Goal: Transaction & Acquisition: Purchase product/service

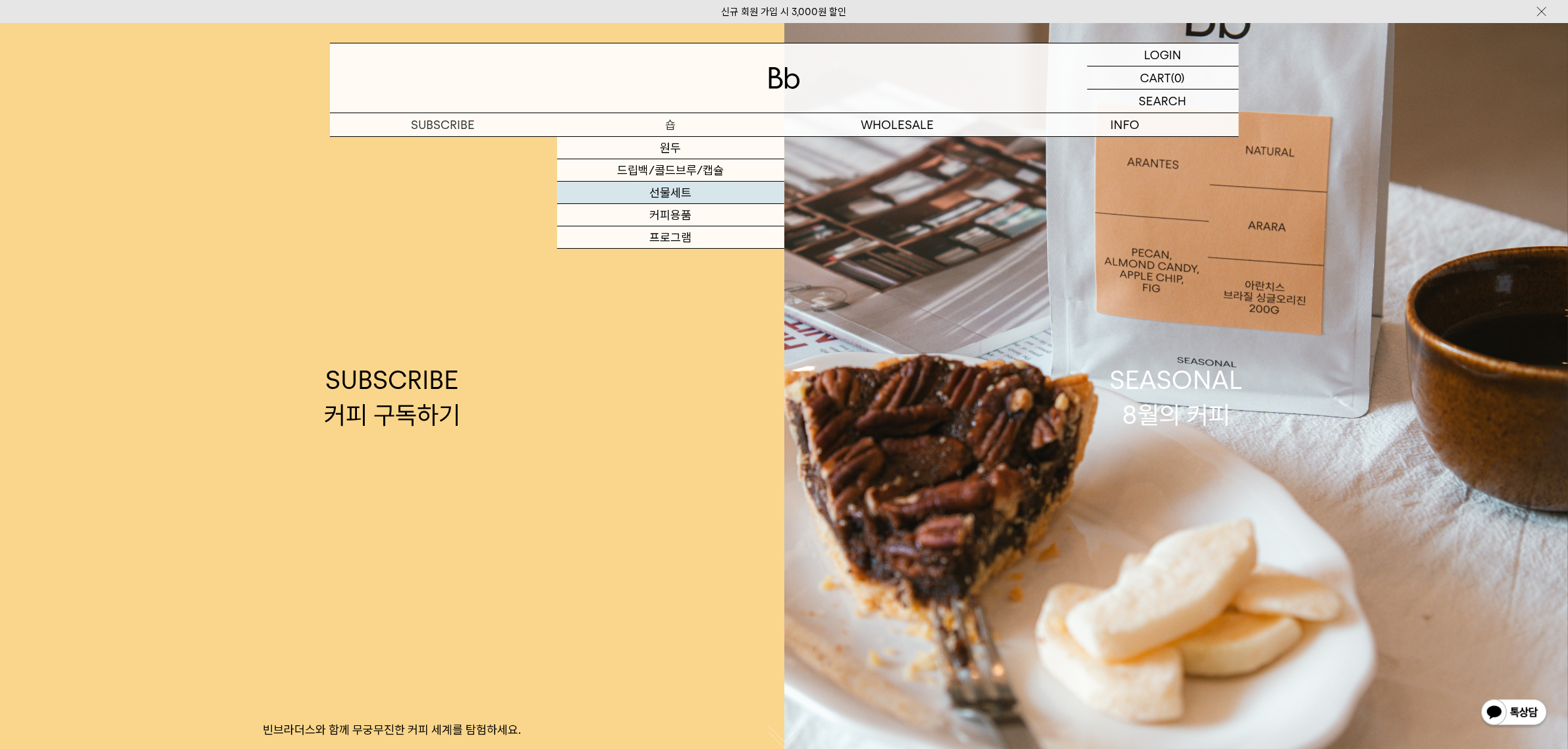
click at [680, 191] on link "선물세트" at bounding box center [670, 193] width 227 height 23
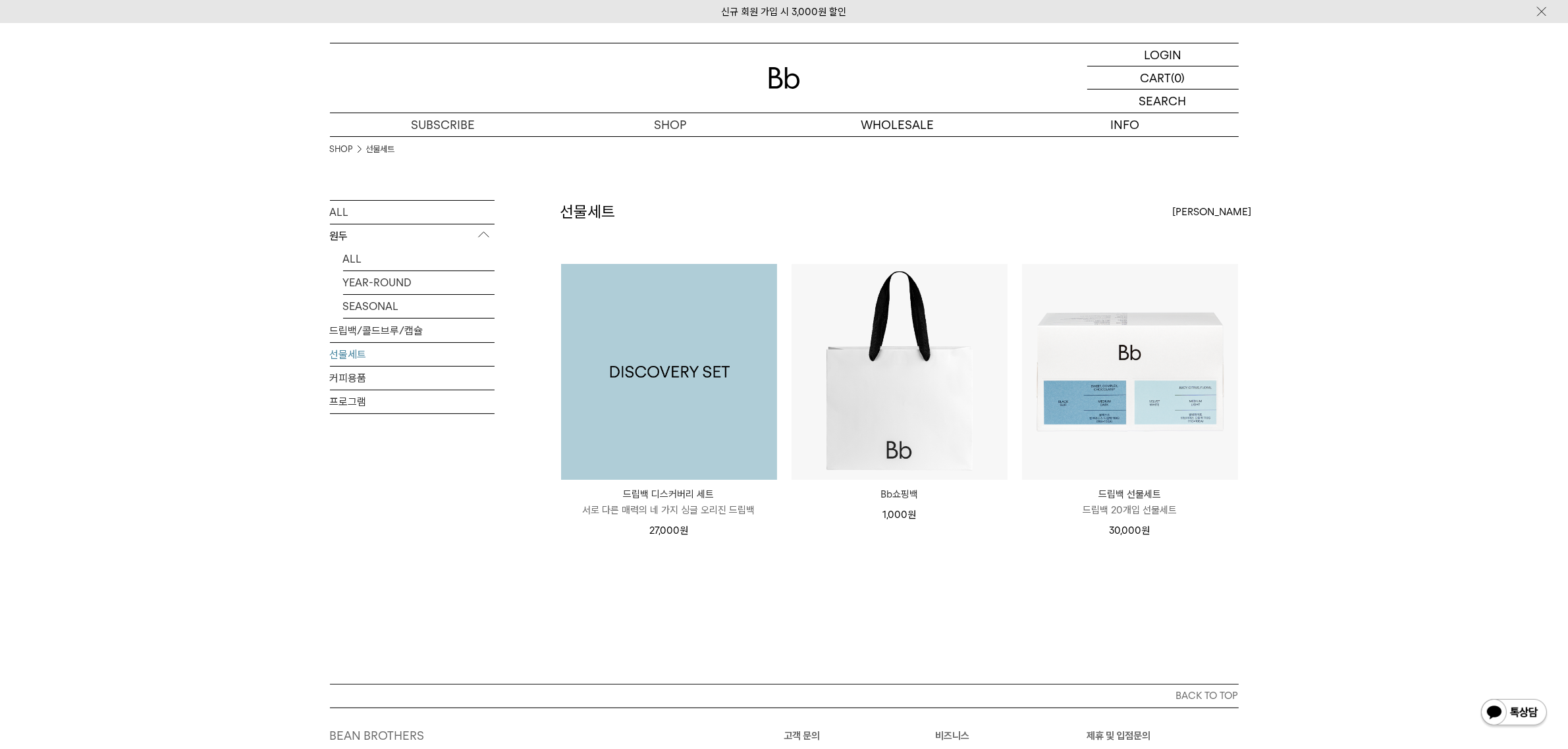
click at [670, 411] on img at bounding box center [669, 371] width 216 height 216
